Goal: Transaction & Acquisition: Purchase product/service

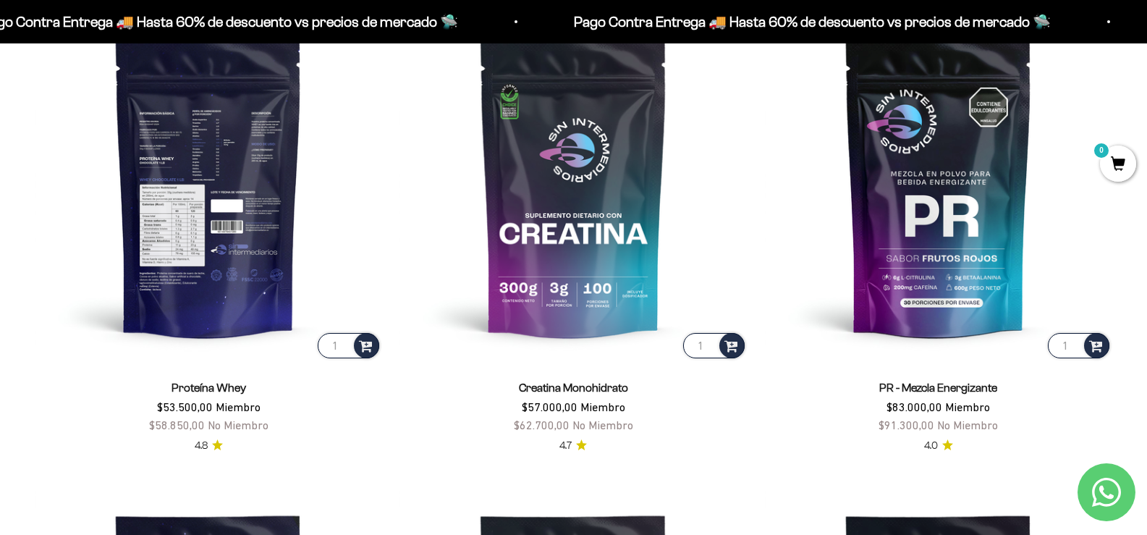
scroll to position [796, 0]
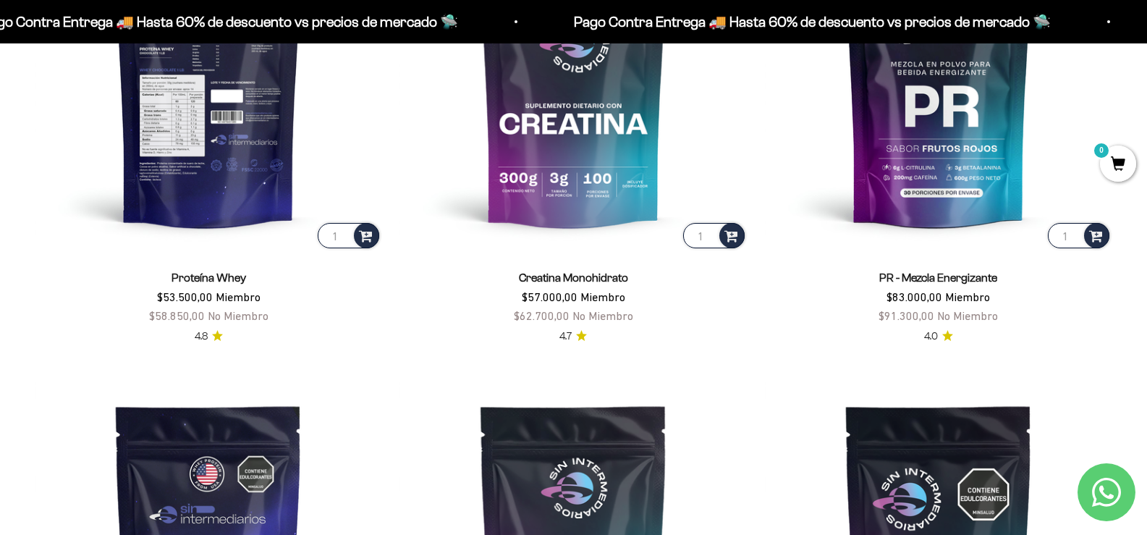
click at [203, 93] on img at bounding box center [208, 77] width 347 height 347
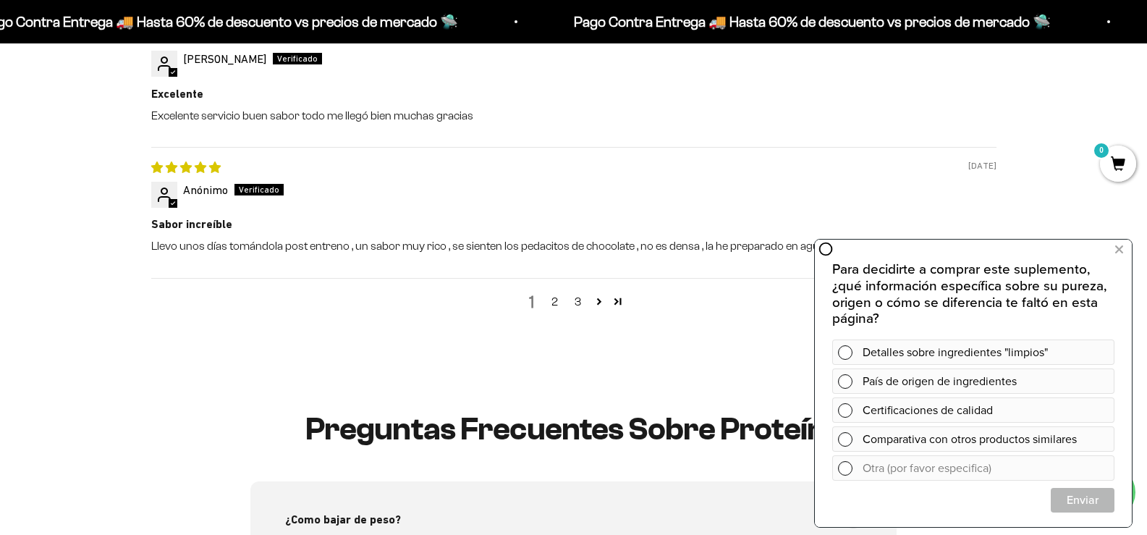
scroll to position [1953, 0]
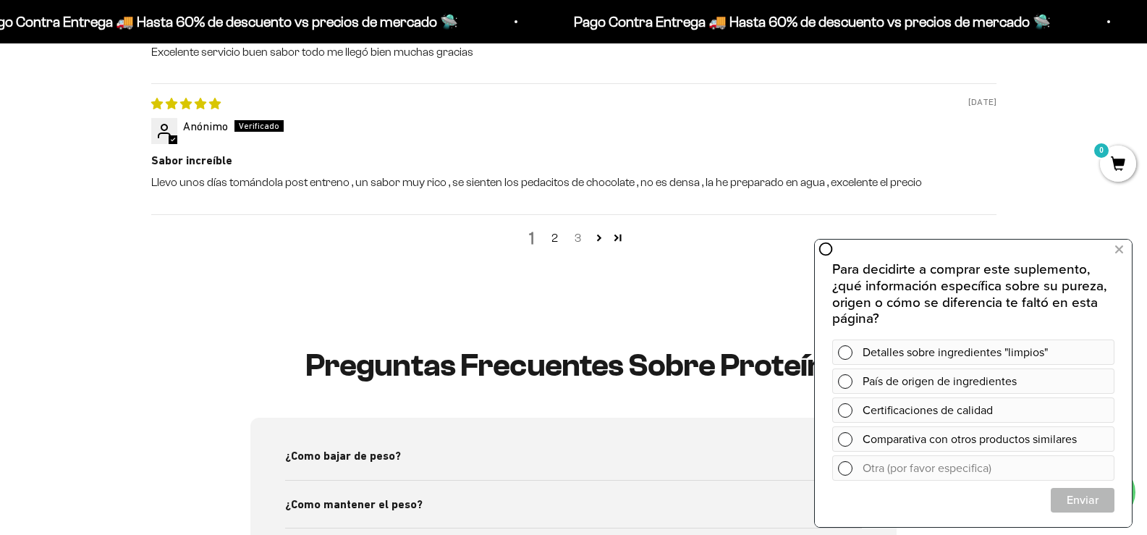
click at [582, 241] on link "3" at bounding box center [577, 237] width 23 height 17
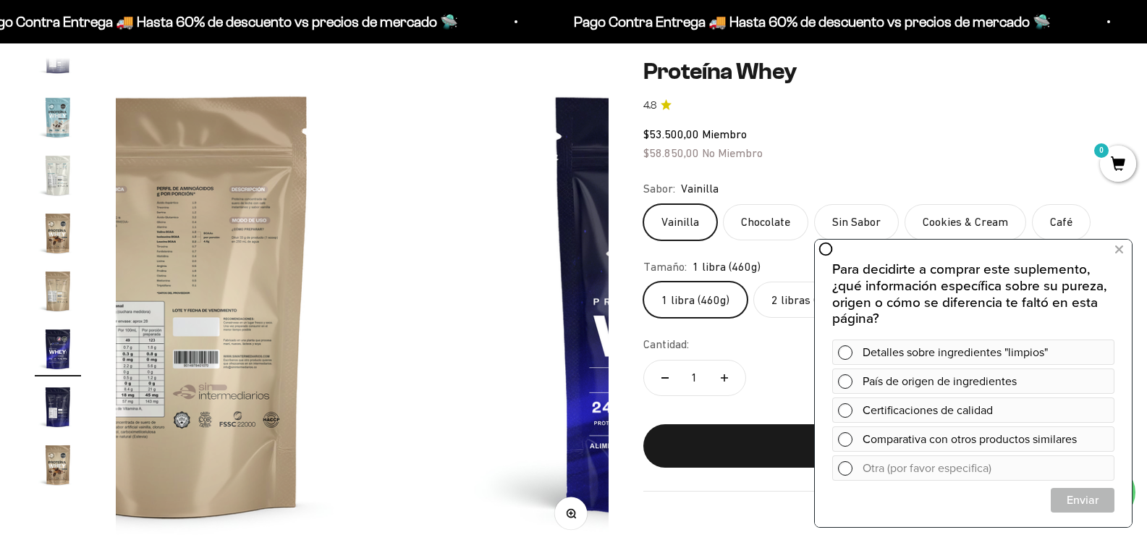
scroll to position [216, 0]
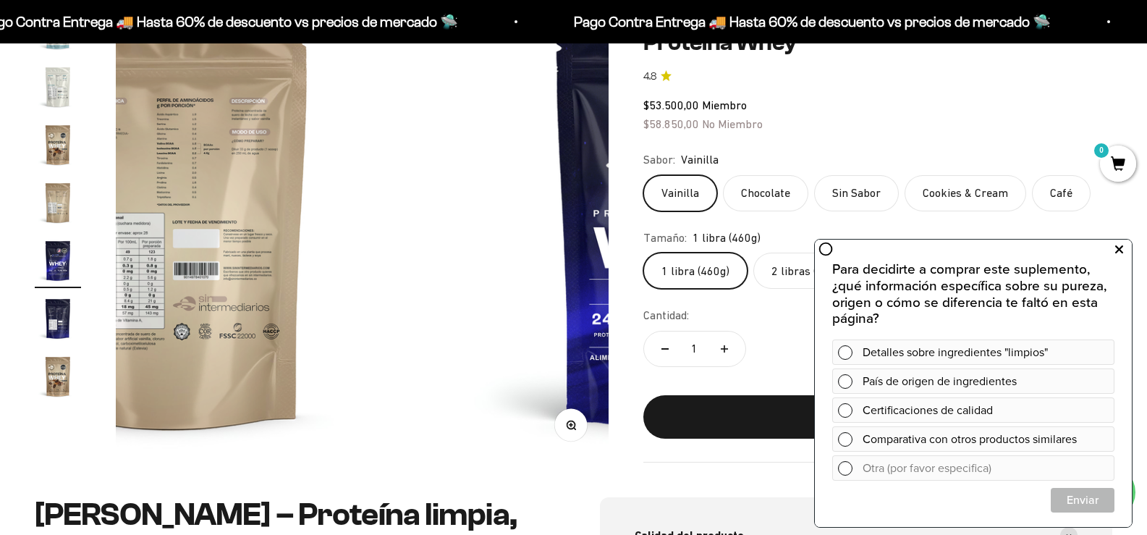
click at [1115, 252] on icon at bounding box center [1119, 249] width 8 height 19
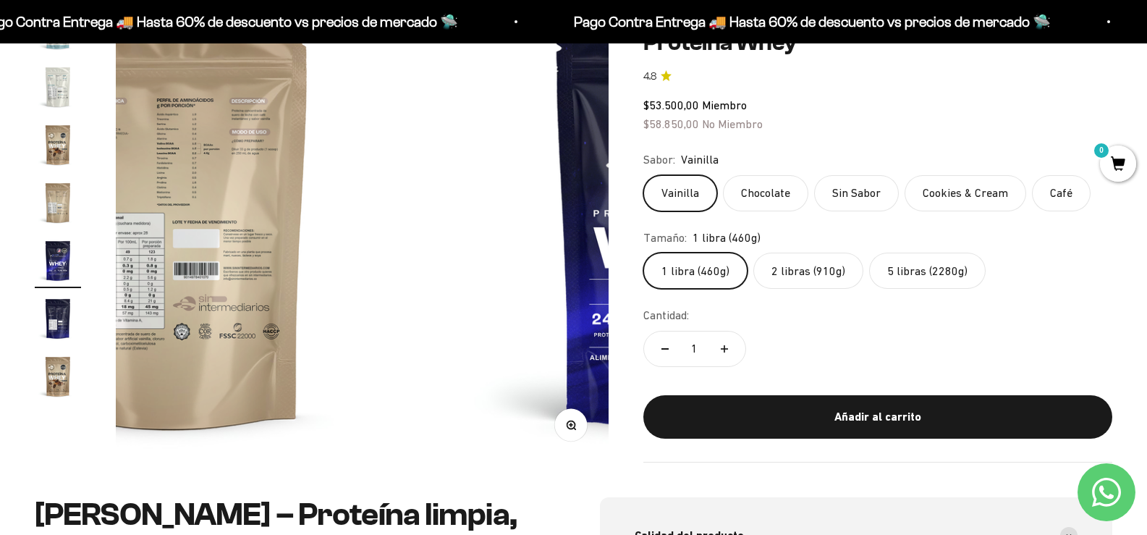
click at [804, 270] on label "2 libras (910g)" at bounding box center [808, 271] width 110 height 36
click at [643, 253] on input "2 libras (910g)" at bounding box center [642, 252] width 1 height 1
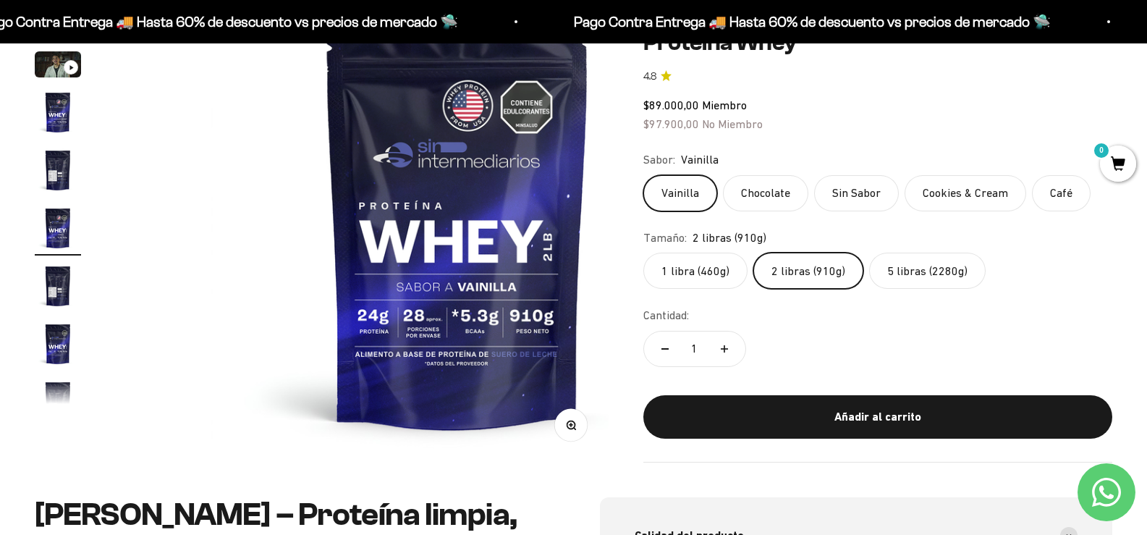
scroll to position [27, 0]
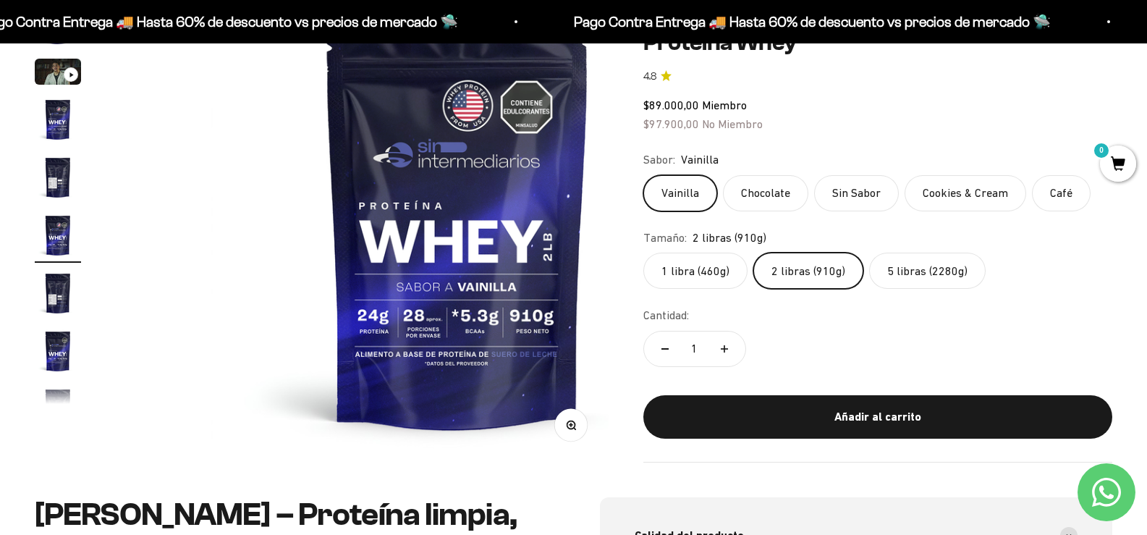
click at [949, 267] on label "5 libras (2280g)" at bounding box center [927, 271] width 116 height 36
click at [643, 253] on input "5 libras (2280g)" at bounding box center [642, 252] width 1 height 1
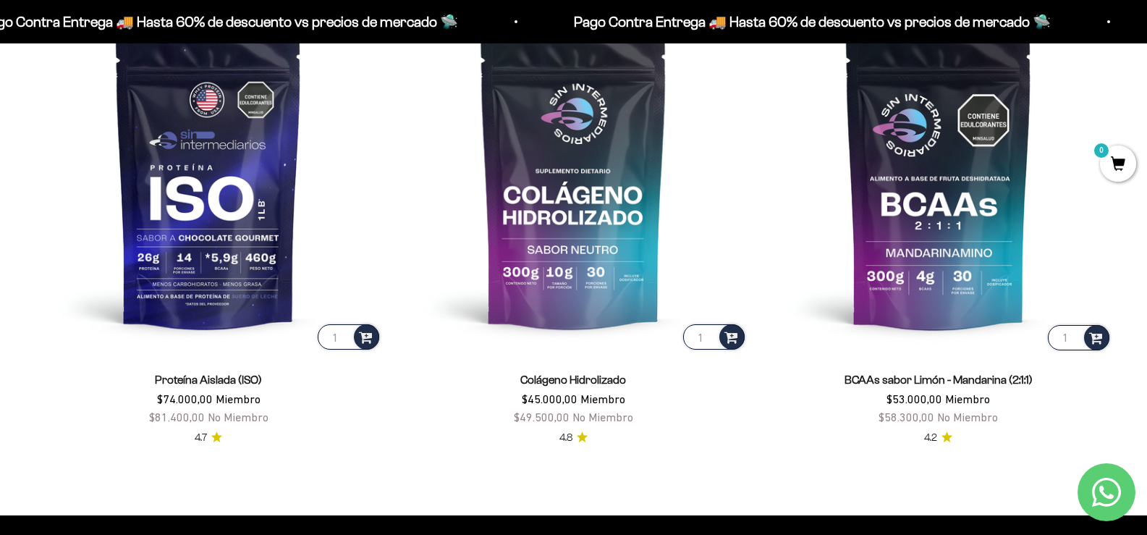
scroll to position [1157, 0]
